Goal: Task Accomplishment & Management: Complete application form

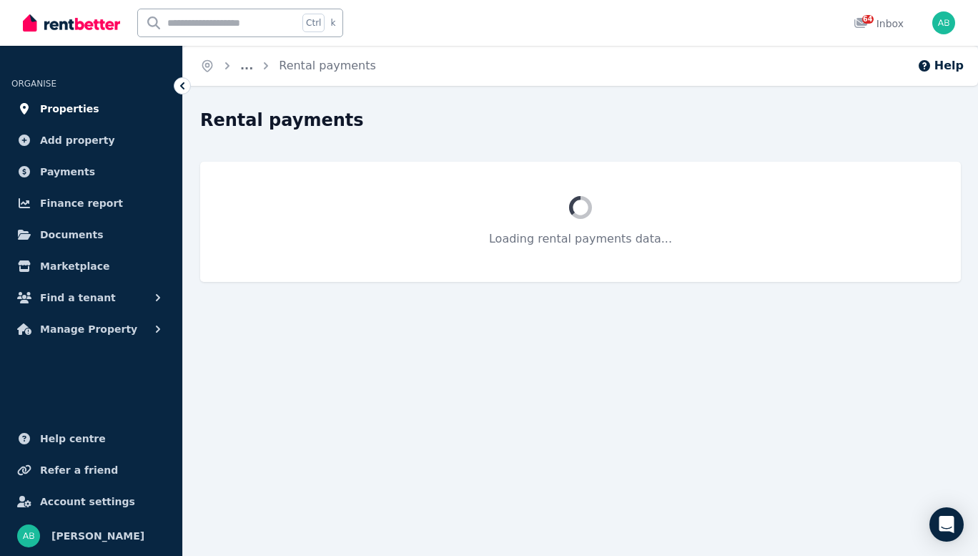
click at [66, 117] on span "Properties" at bounding box center [69, 108] width 59 height 17
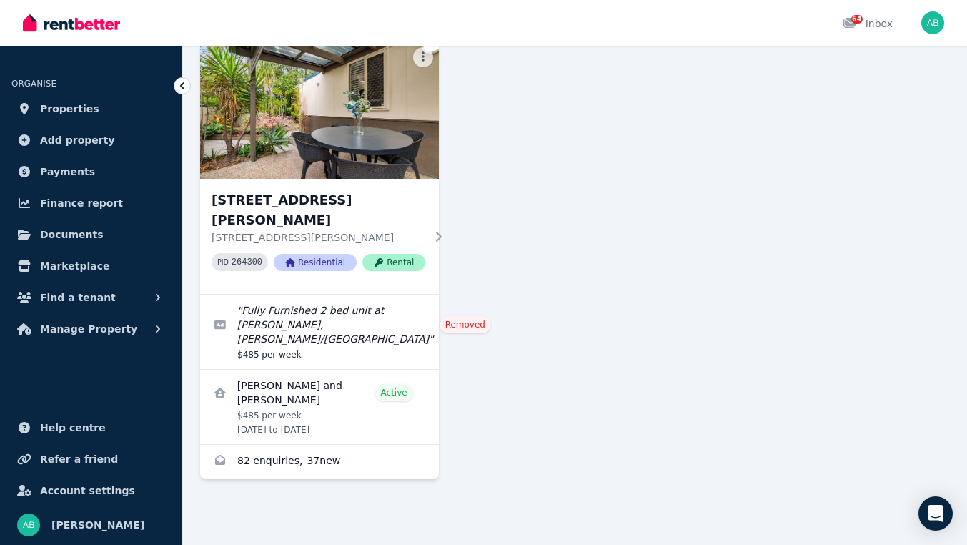
scroll to position [2827, 0]
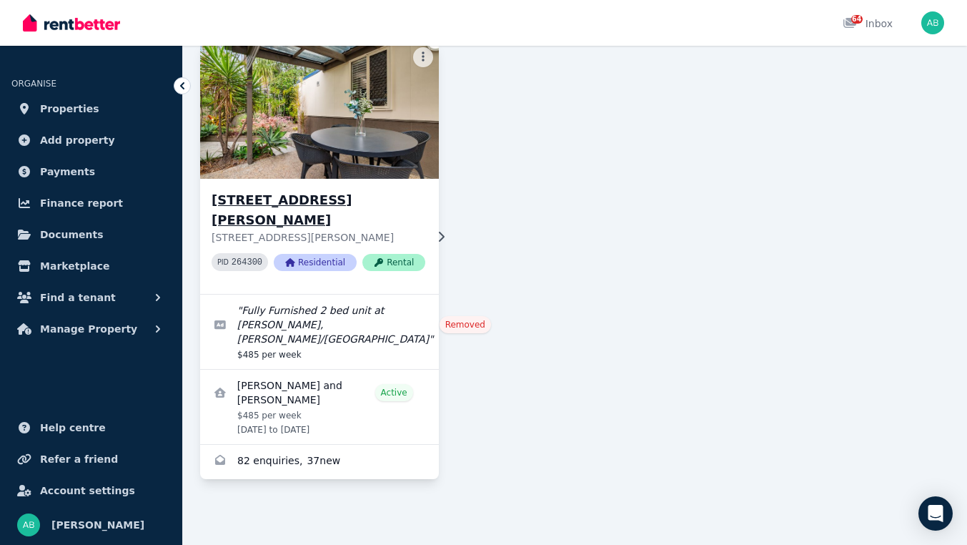
drag, startPoint x: 319, startPoint y: 226, endPoint x: 327, endPoint y: 230, distance: 9.3
click at [319, 226] on h3 "[STREET_ADDRESS][PERSON_NAME]" at bounding box center [319, 210] width 214 height 40
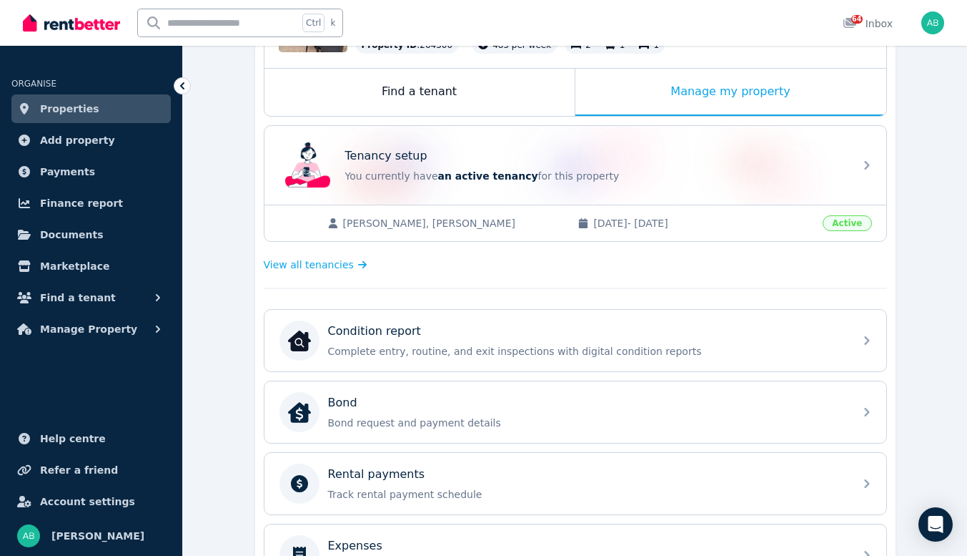
scroll to position [71, 0]
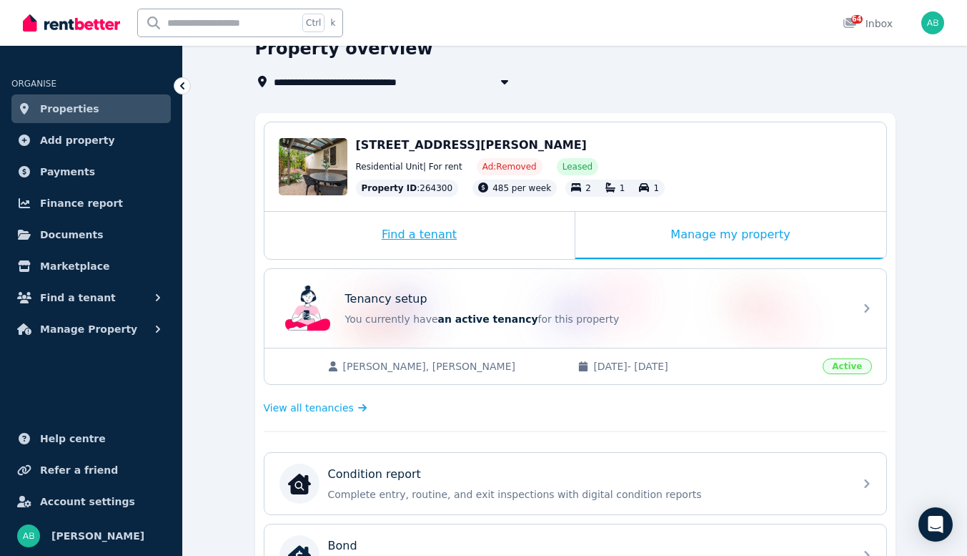
click at [423, 259] on div "Find a tenant" at bounding box center [420, 235] width 310 height 47
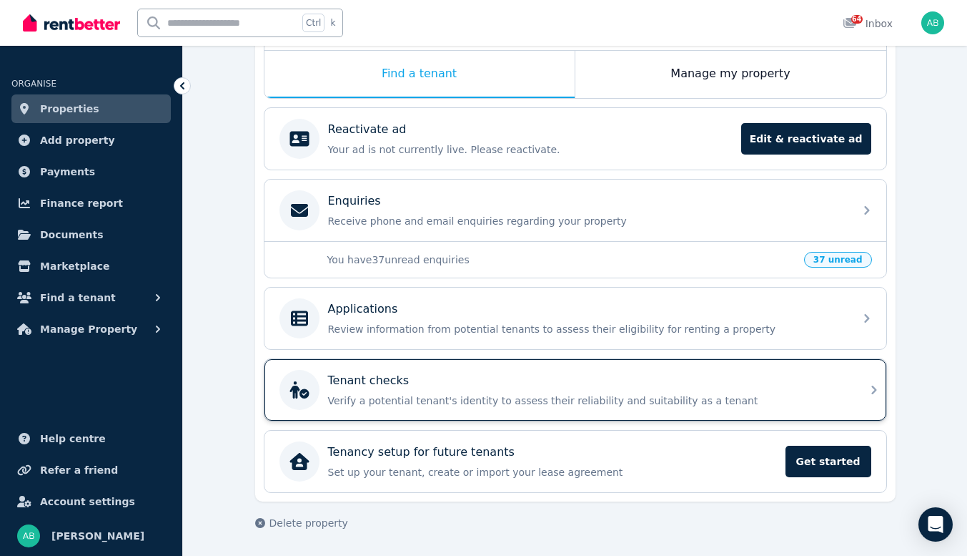
scroll to position [281, 0]
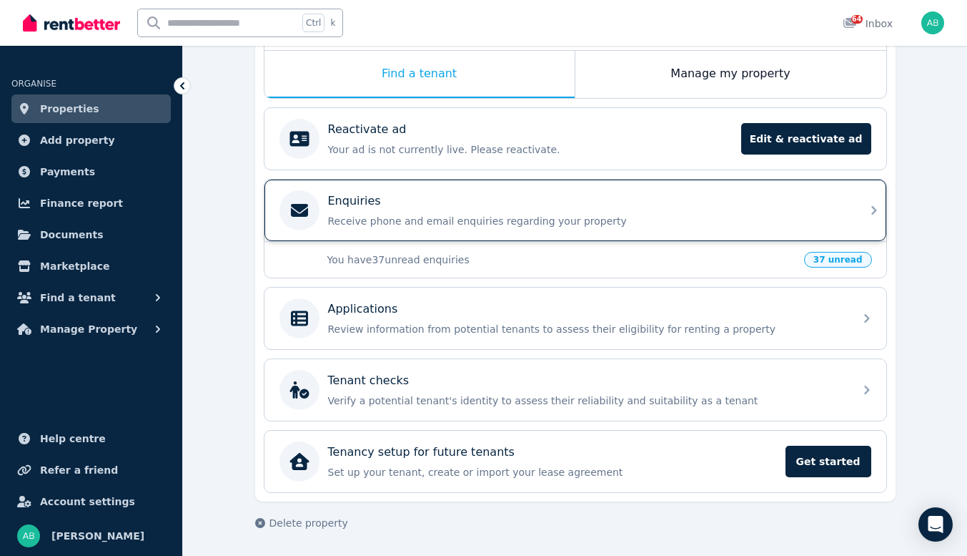
click at [883, 219] on icon at bounding box center [874, 210] width 17 height 17
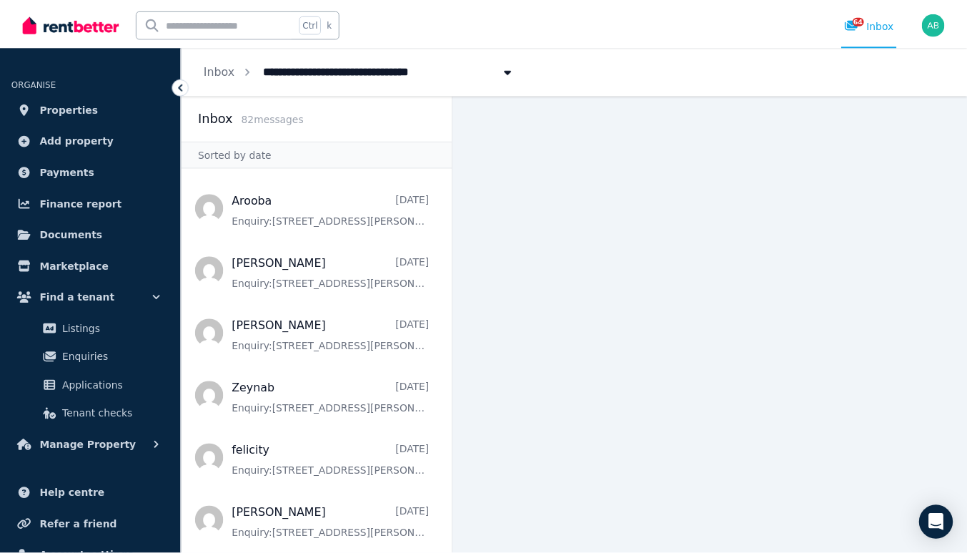
scroll to position [929, 0]
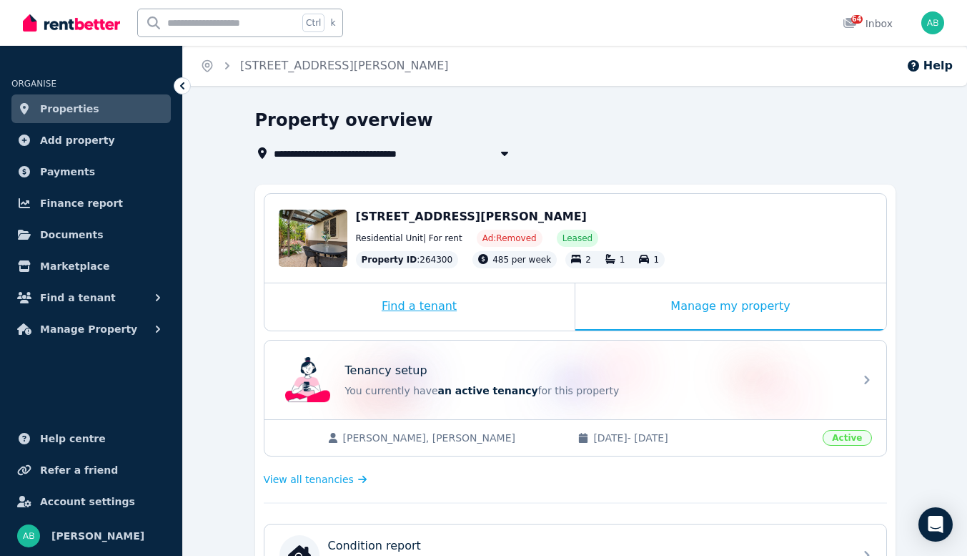
click at [433, 330] on div "Find a tenant" at bounding box center [420, 306] width 310 height 47
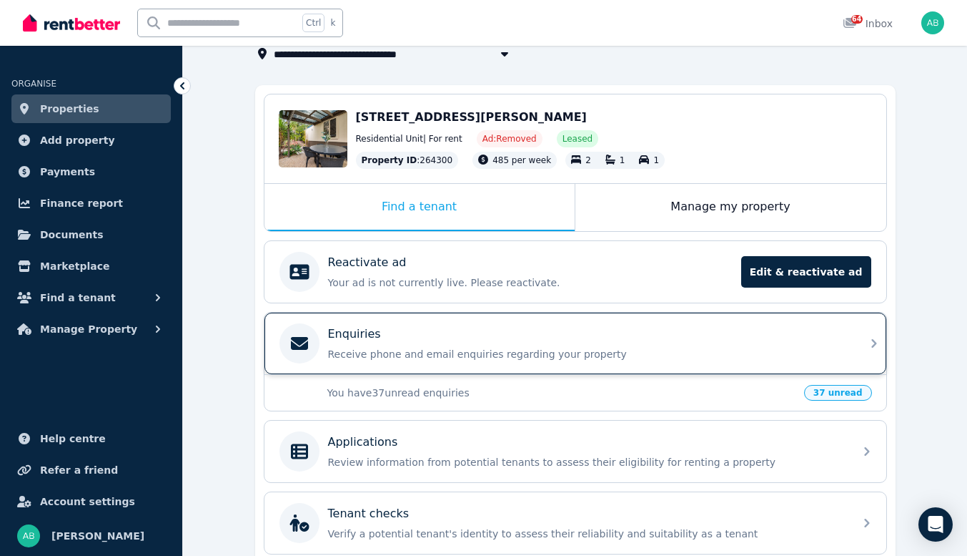
scroll to position [143, 0]
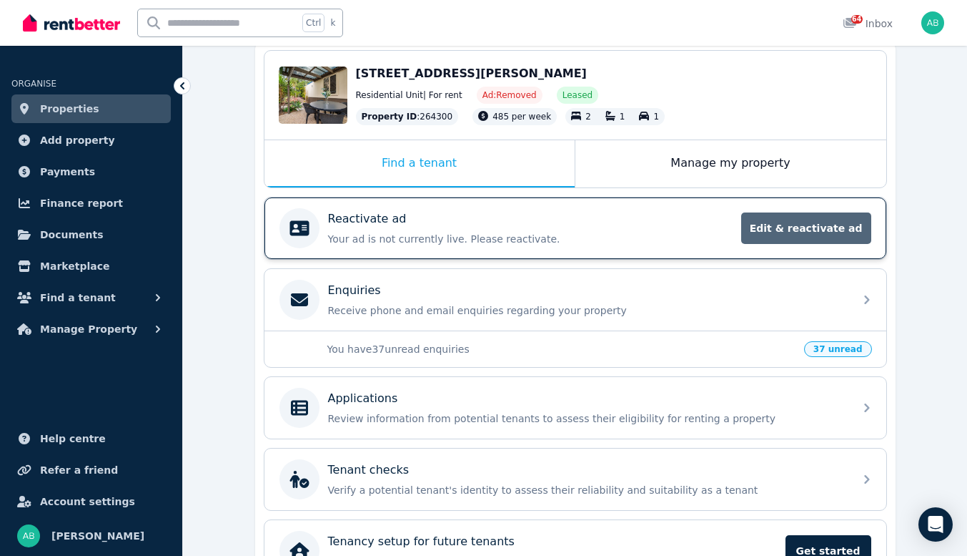
click at [844, 244] on span "Edit & reactivate ad" at bounding box center [806, 227] width 130 height 31
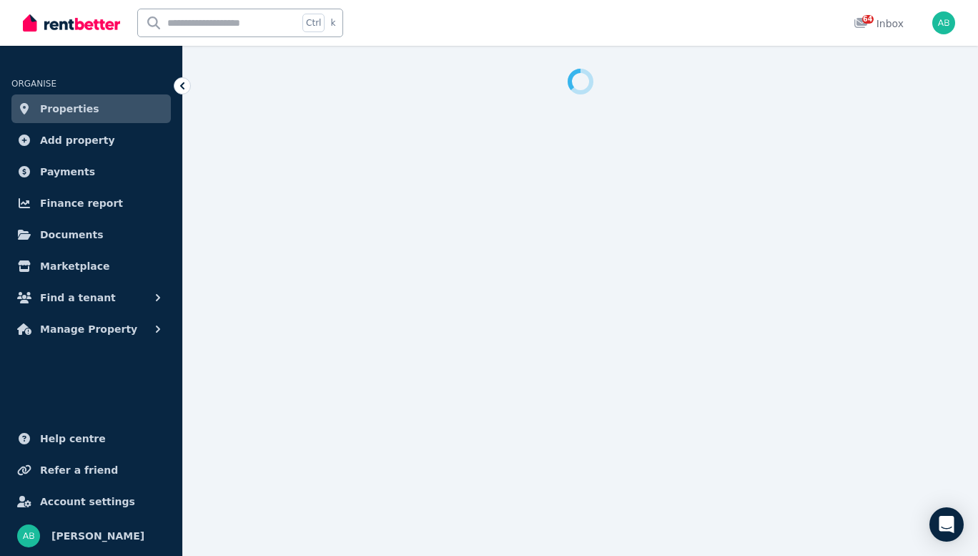
select select "**********"
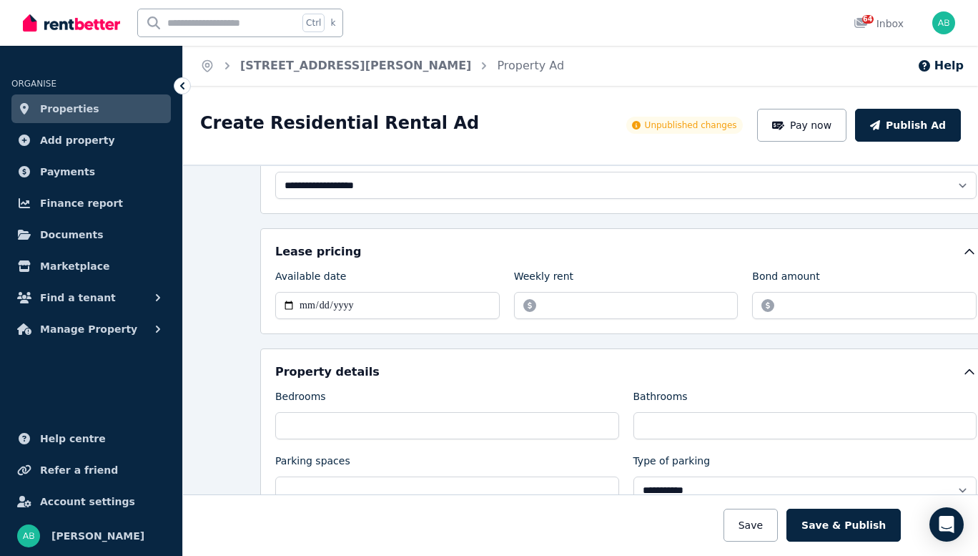
scroll to position [214, 0]
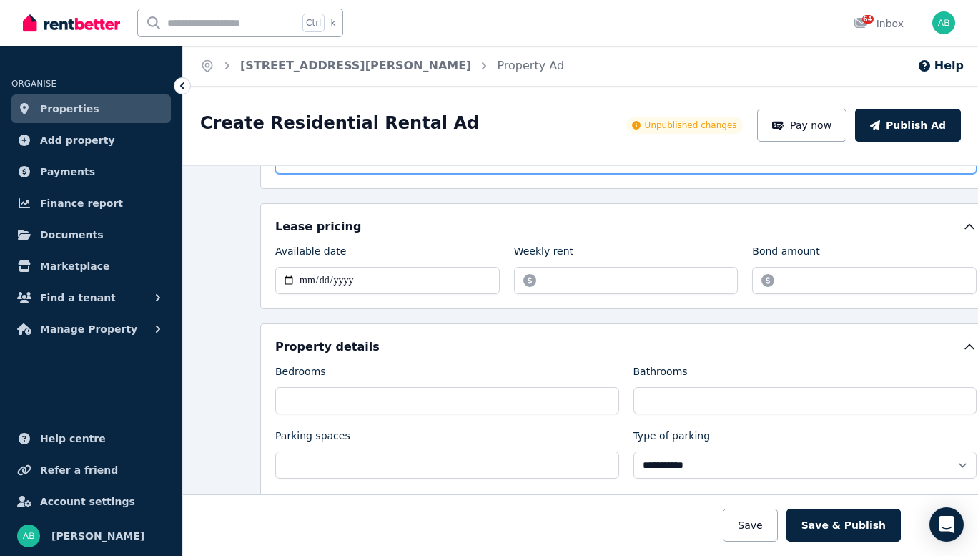
click at [419, 174] on select "**********" at bounding box center [625, 160] width 701 height 27
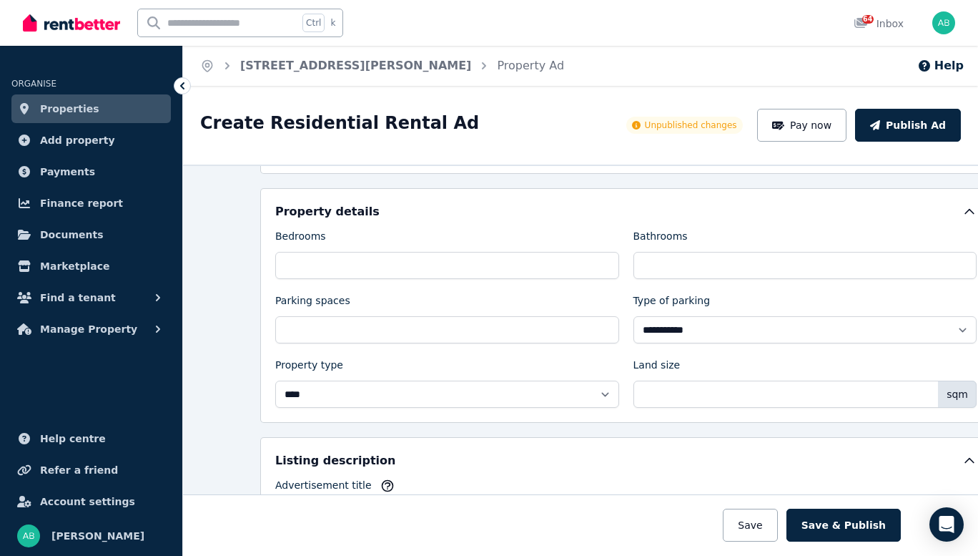
scroll to position [357, 0]
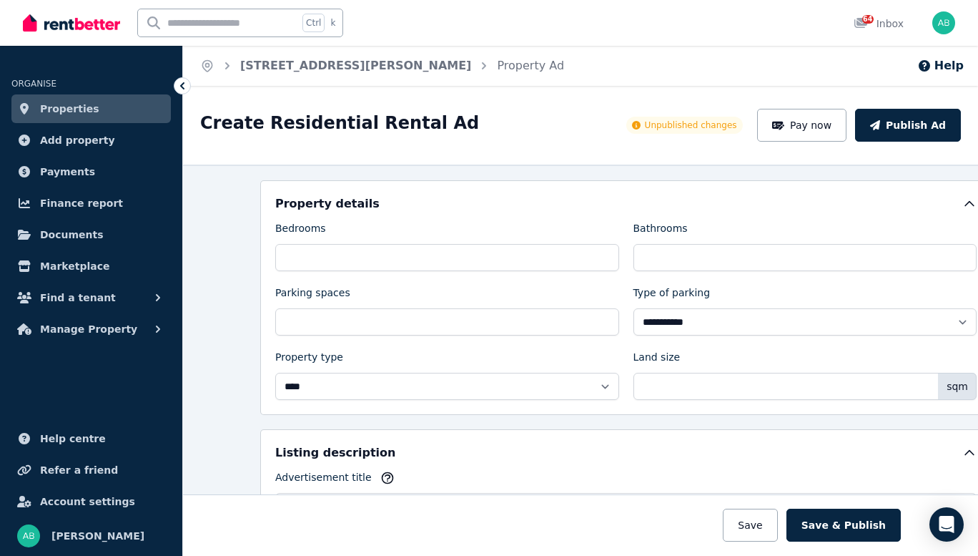
click at [346, 151] on input "**********" at bounding box center [387, 137] width 225 height 27
click at [281, 151] on input "**********" at bounding box center [387, 137] width 225 height 27
type input "**********"
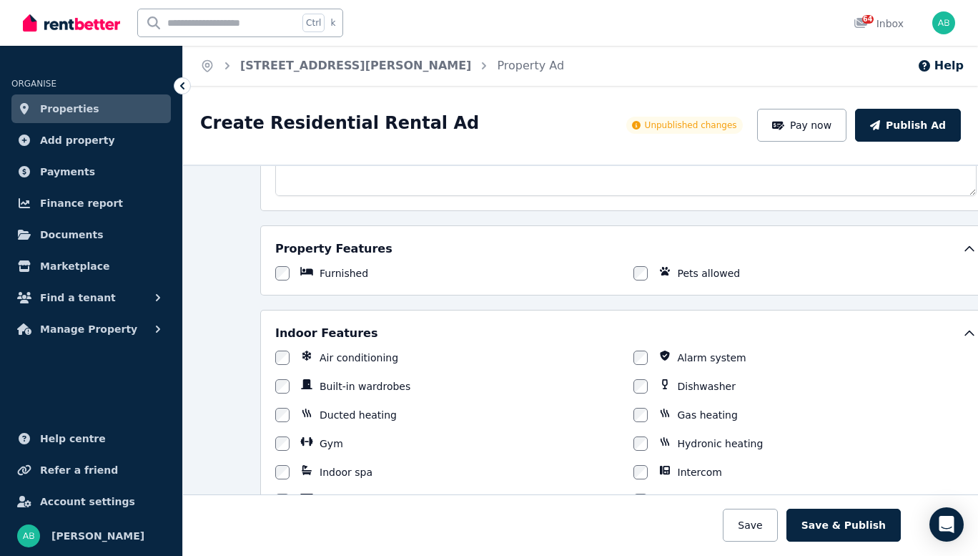
scroll to position [858, 0]
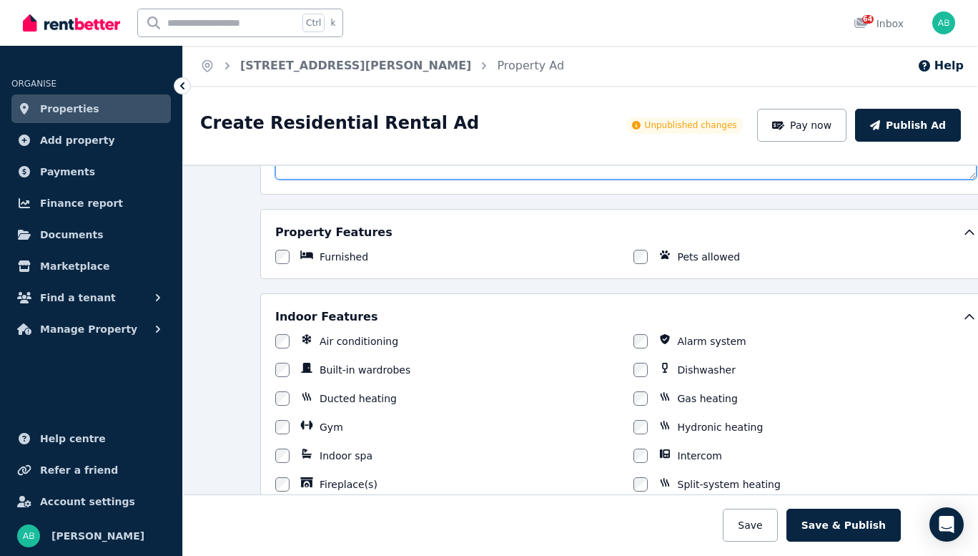
click at [538, 179] on textarea "Description" at bounding box center [625, 117] width 701 height 123
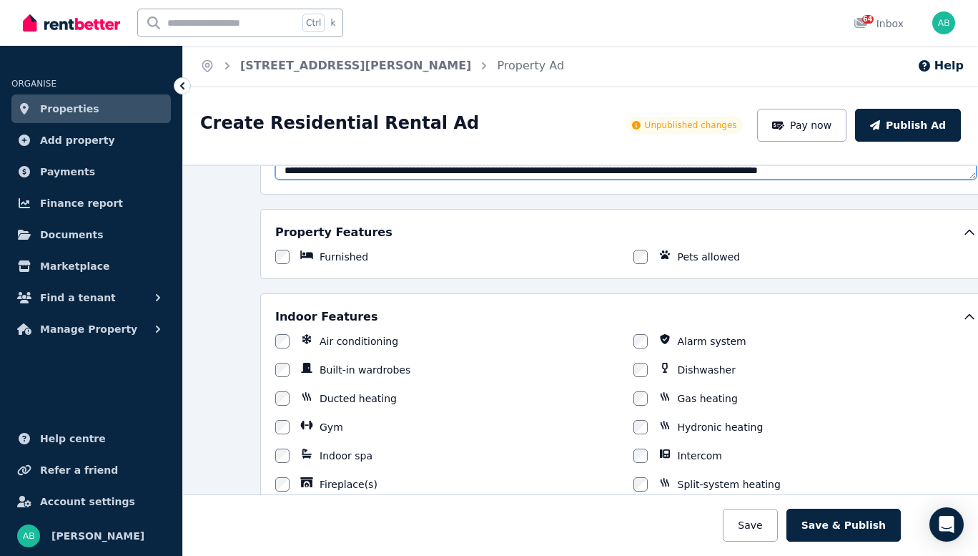
click at [702, 179] on textarea "Description" at bounding box center [625, 117] width 701 height 123
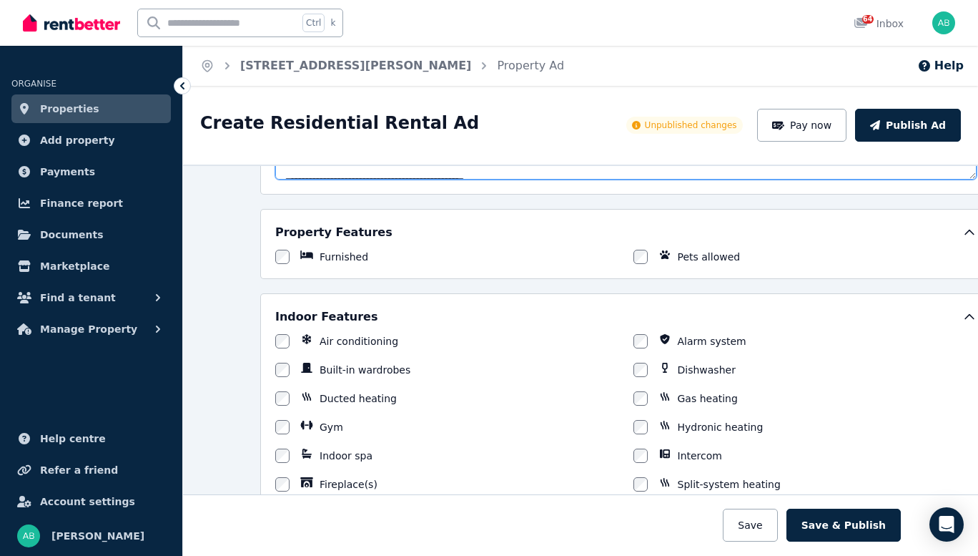
drag, startPoint x: 367, startPoint y: 322, endPoint x: 256, endPoint y: 319, distance: 111.6
click at [275, 179] on textarea "Description" at bounding box center [625, 117] width 701 height 123
drag, startPoint x: 855, startPoint y: 302, endPoint x: 803, endPoint y: 304, distance: 52.2
click at [803, 179] on textarea "Description" at bounding box center [625, 117] width 701 height 123
click at [856, 179] on textarea "Description" at bounding box center [625, 117] width 701 height 123
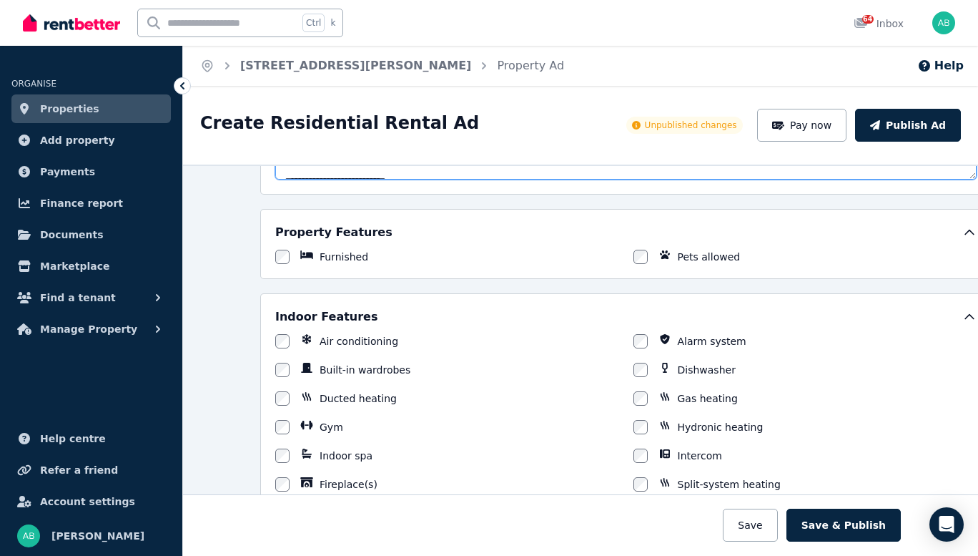
scroll to position [209, 0]
click at [523, 179] on textarea "Description" at bounding box center [625, 117] width 701 height 123
click at [497, 179] on textarea "Description" at bounding box center [625, 117] width 701 height 123
click at [583, 179] on textarea "Description" at bounding box center [625, 117] width 701 height 123
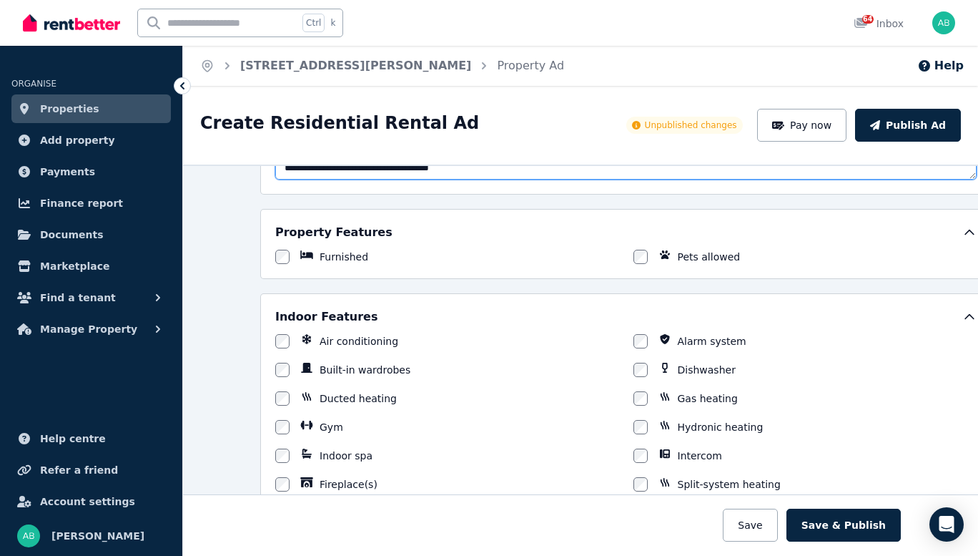
drag, startPoint x: 857, startPoint y: 340, endPoint x: 809, endPoint y: 337, distance: 48.0
click at [809, 179] on textarea "Description" at bounding box center [625, 117] width 701 height 123
drag, startPoint x: 483, startPoint y: 356, endPoint x: 482, endPoint y: 349, distance: 7.2
click at [482, 179] on textarea "Description" at bounding box center [625, 117] width 701 height 123
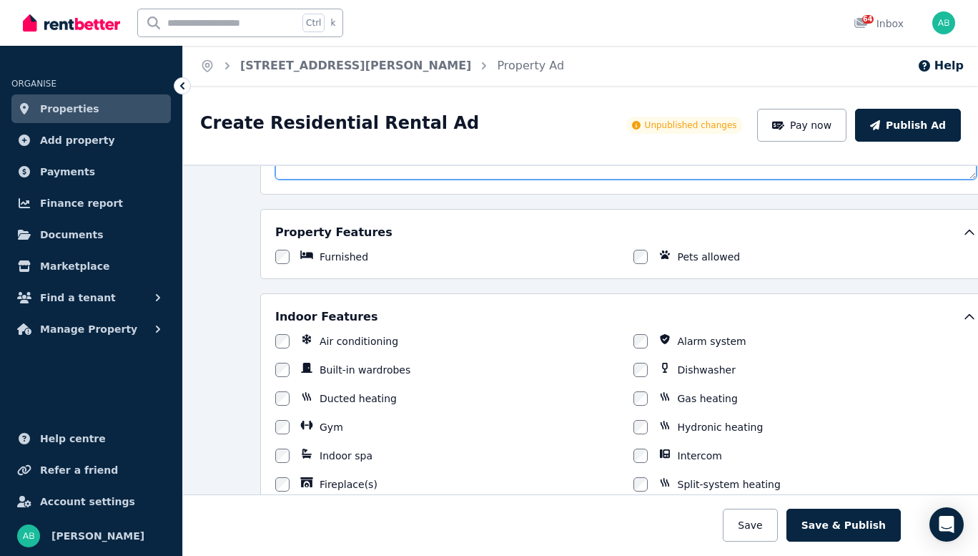
click at [583, 179] on textarea "Description" at bounding box center [625, 117] width 701 height 123
drag, startPoint x: 697, startPoint y: 356, endPoint x: 581, endPoint y: 354, distance: 116.6
click at [581, 179] on textarea "Description" at bounding box center [625, 117] width 701 height 123
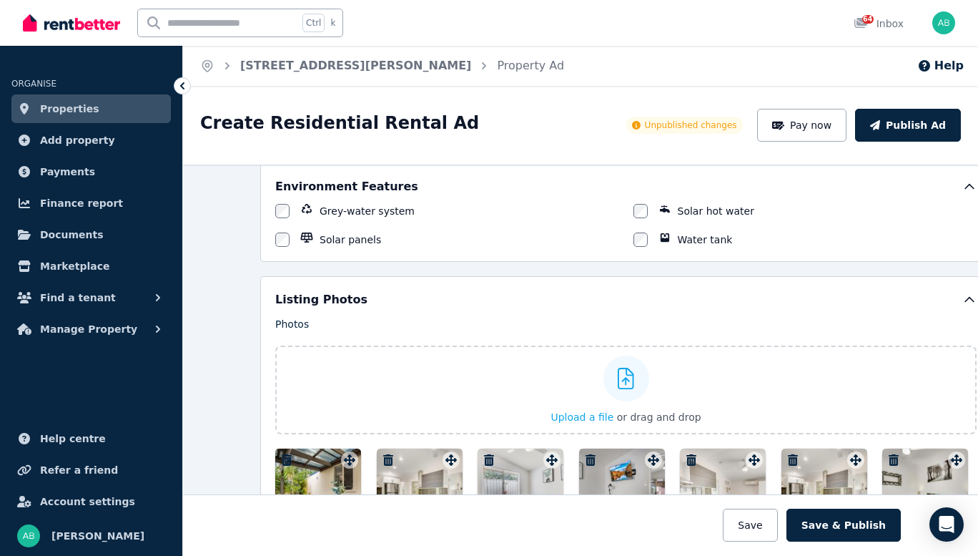
scroll to position [1430, 0]
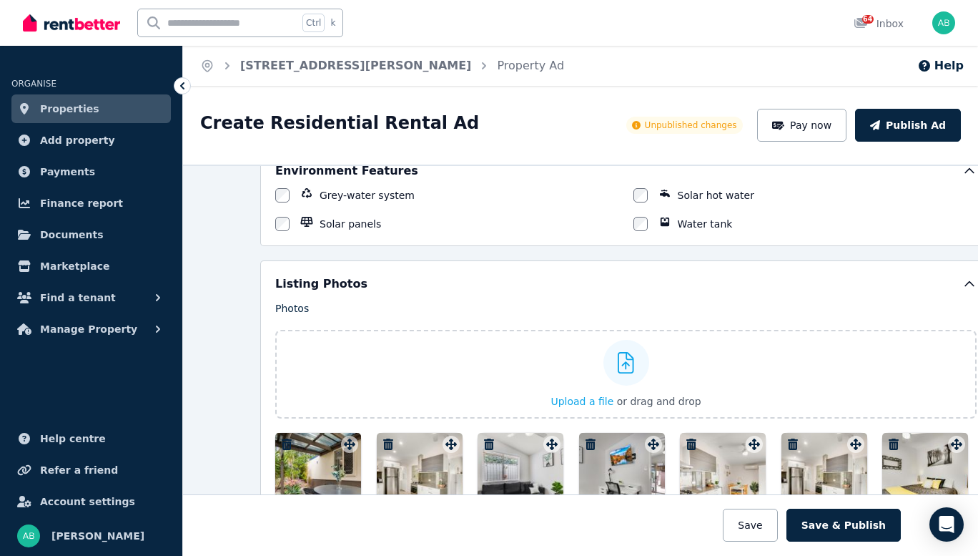
type textarea "**********"
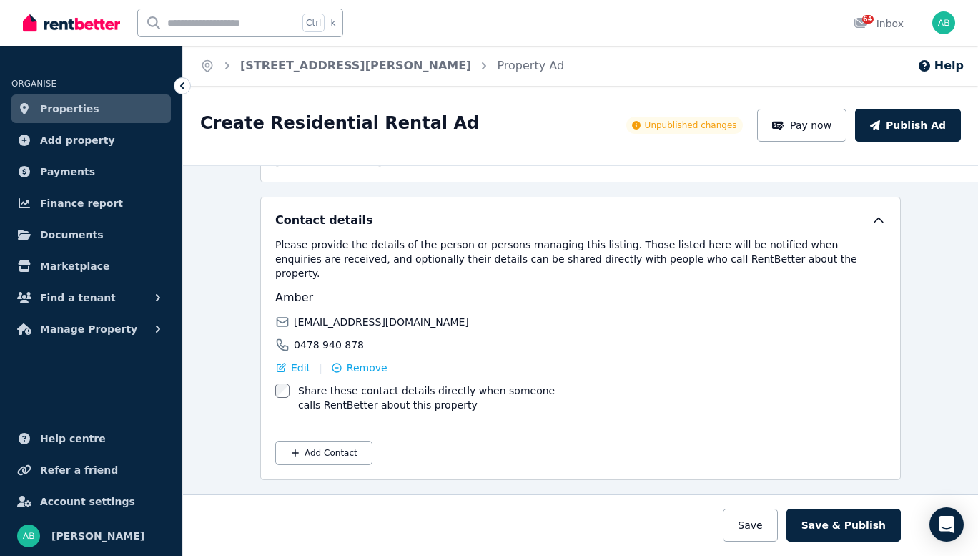
scroll to position [2702, 0]
click at [889, 520] on button "Save & Publish" at bounding box center [843, 524] width 114 height 33
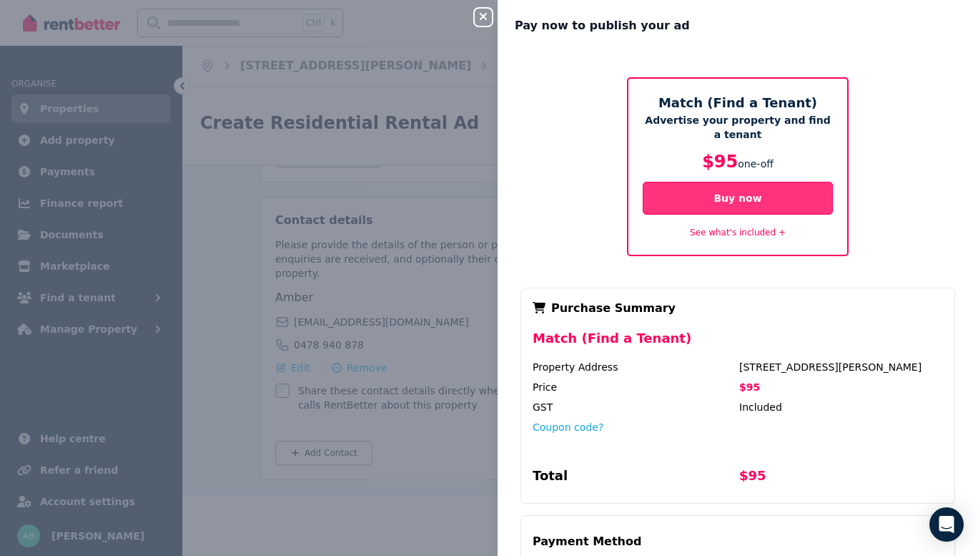
click at [666, 214] on button "Buy now" at bounding box center [738, 198] width 190 height 33
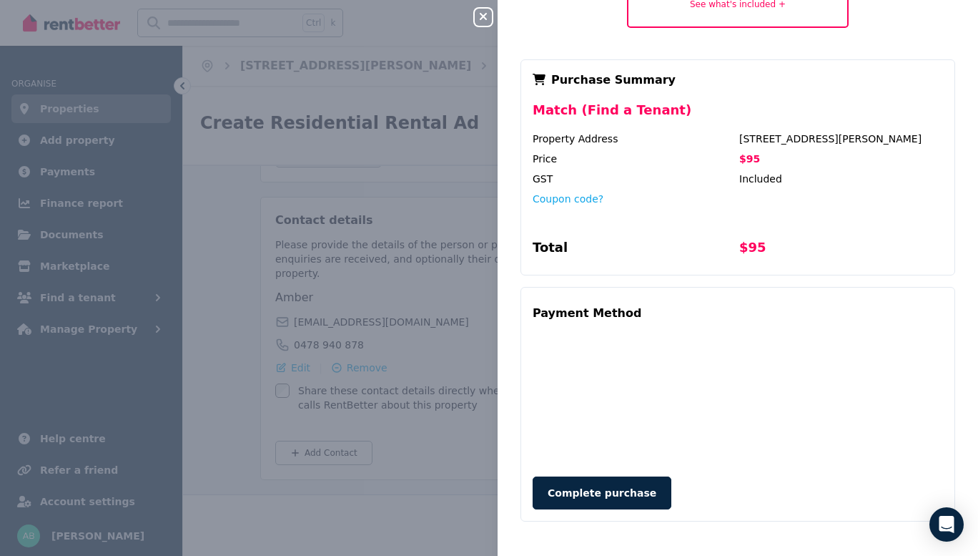
scroll to position [390, 0]
click at [533, 489] on button "Complete purchase" at bounding box center [602, 492] width 139 height 33
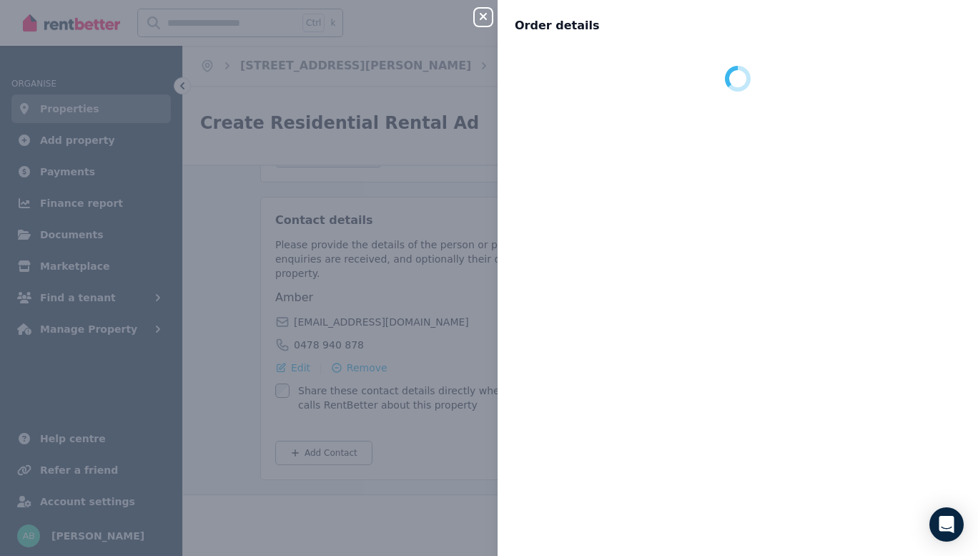
scroll to position [0, 0]
